Goal: Task Accomplishment & Management: Use online tool/utility

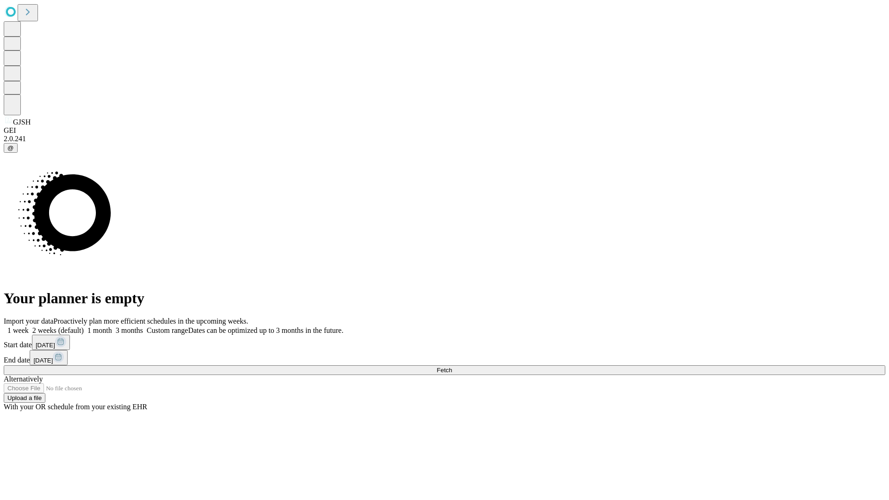
click at [452, 367] on span "Fetch" at bounding box center [444, 370] width 15 height 7
